Goal: Transaction & Acquisition: Purchase product/service

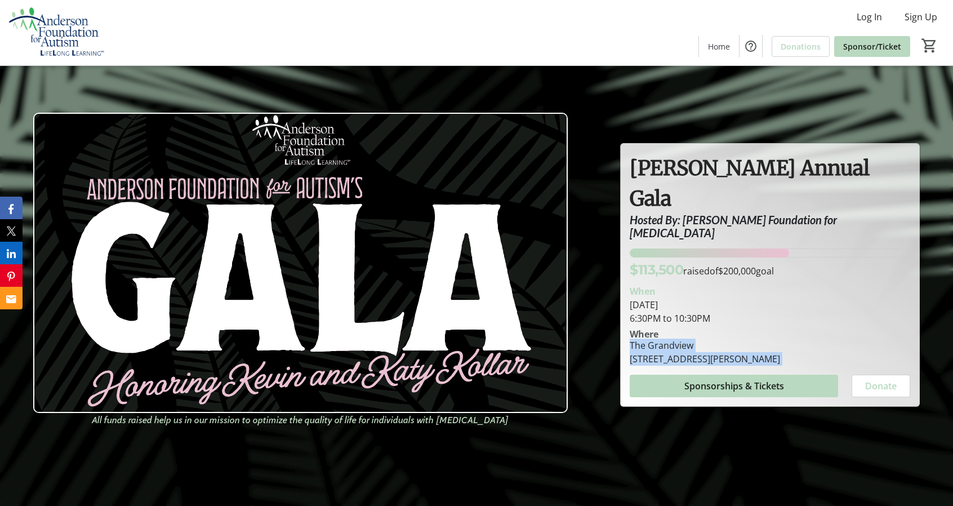
drag, startPoint x: 631, startPoint y: 324, endPoint x: 859, endPoint y: 343, distance: 228.8
click at [859, 343] on section "When [DATE] 6:30PM to 10:30PM Where [GEOGRAPHIC_DATA][STREET_ADDRESS][PERSON_NA…" at bounding box center [769, 338] width 280 height 117
copy div "The Grandview [STREET_ADDRESS][PERSON_NAME] Sponsorships & Tickets Donate"
click at [763, 379] on span "Sponsorships & Tickets" at bounding box center [734, 386] width 100 height 14
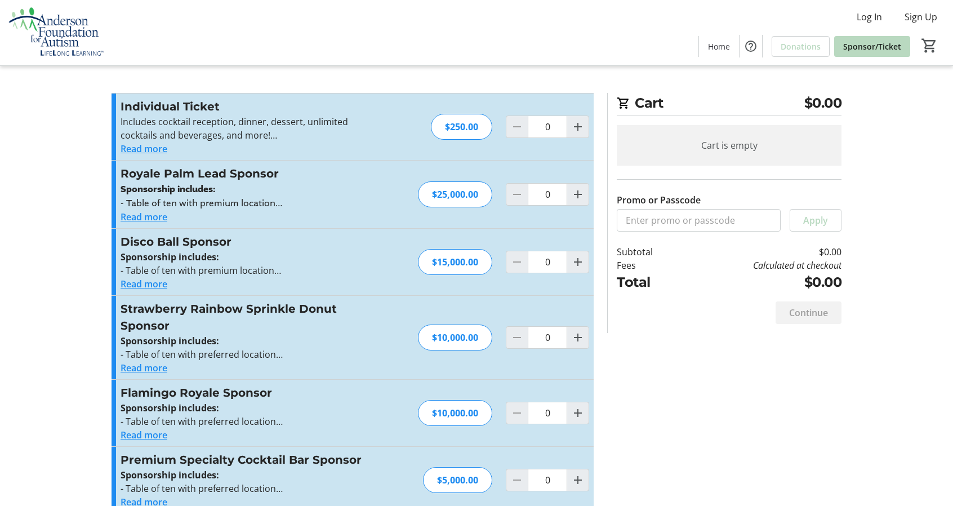
click at [60, 231] on tr-checkout-feature-upsell-ui "Cart $0.00 Cart is empty Promo or Passcode Apply Subtotal $0.00 Fees Calculated…" at bounding box center [476, 430] width 953 height 861
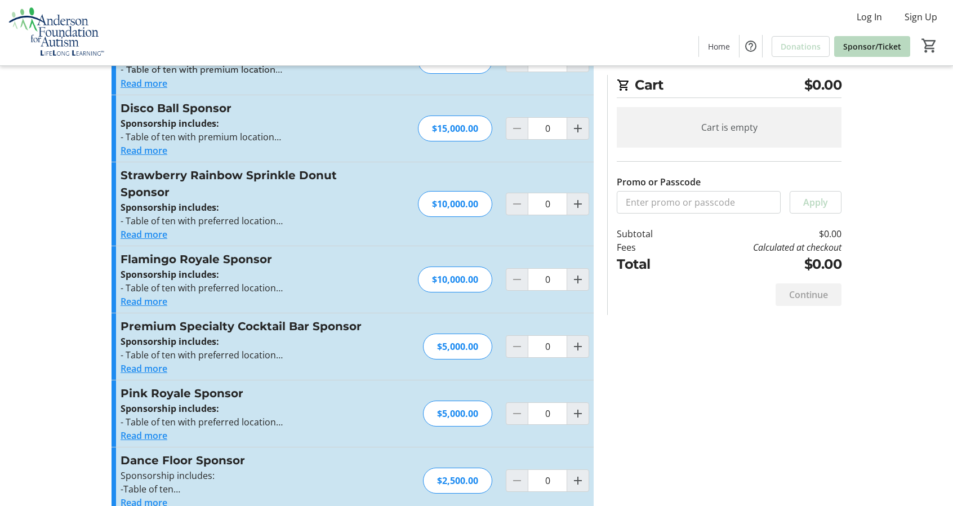
scroll to position [270, 0]
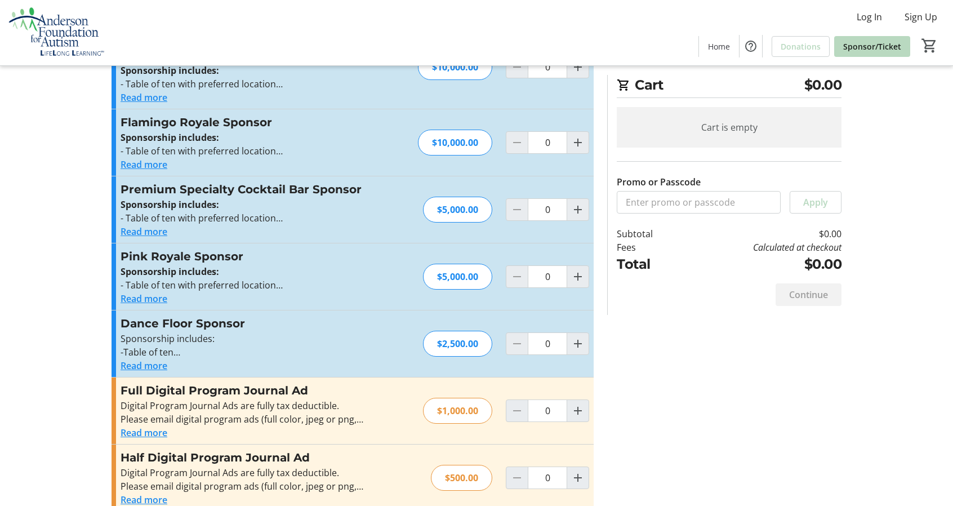
click at [150, 360] on button "Read more" at bounding box center [143, 366] width 47 height 14
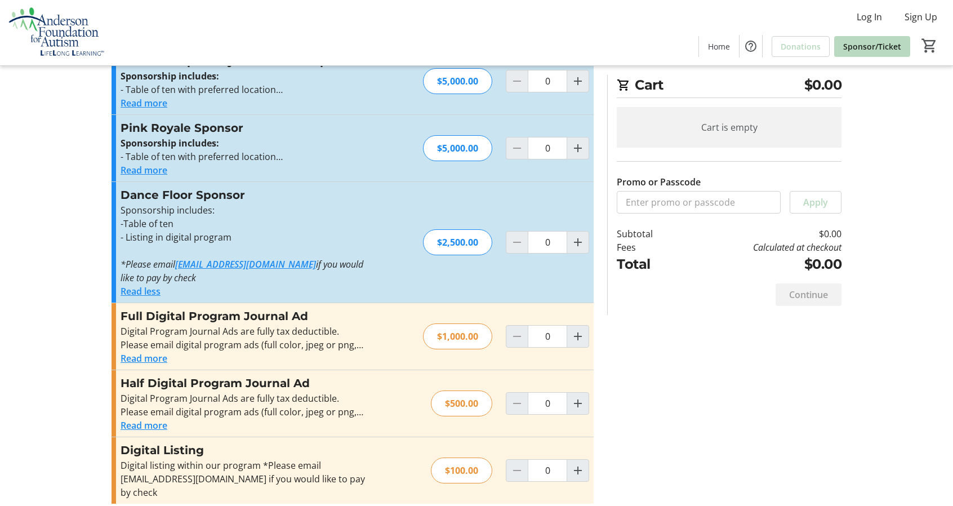
scroll to position [408, 0]
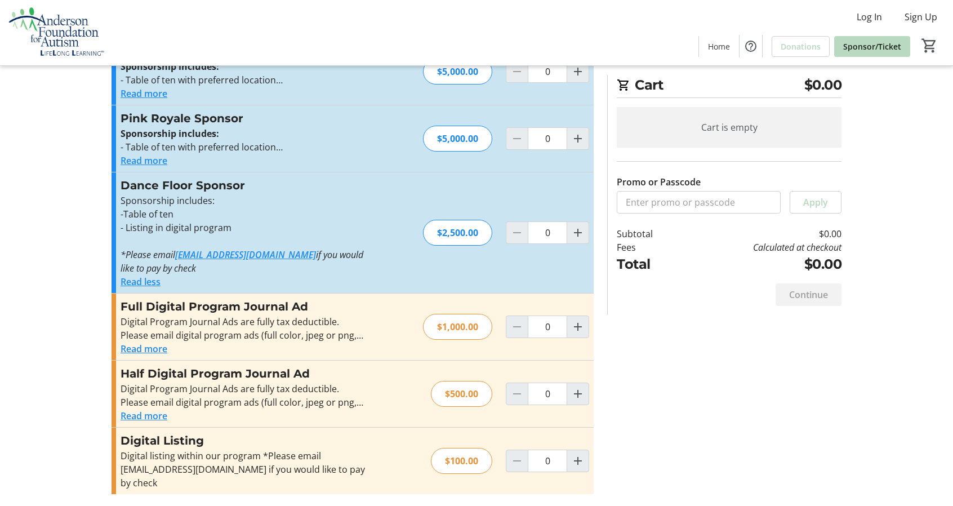
click at [91, 356] on tr-checkout-feature-upsell-ui "Cart $0.00 Cart is empty Promo or Passcode Apply Subtotal $0.00 Fees Calculated…" at bounding box center [476, 49] width 953 height 915
